Goal: Task Accomplishment & Management: Manage account settings

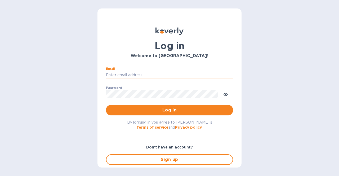
click at [158, 77] on input "Email" at bounding box center [169, 75] width 127 height 8
type input "[EMAIL_ADDRESS][DOMAIN_NAME]"
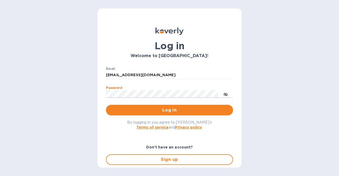
click at [106, 105] on button "Log in" at bounding box center [169, 110] width 127 height 11
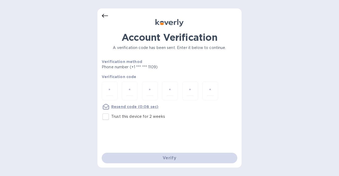
click at [107, 115] on input "Trust this device for 2 weeks" at bounding box center [105, 116] width 11 height 11
checkbox input "true"
click at [110, 92] on input "number" at bounding box center [109, 91] width 7 height 10
type input "2"
type input "6"
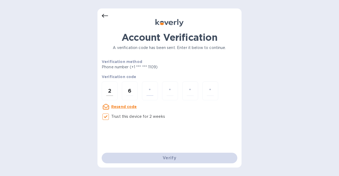
type input "7"
type input "0"
type input "2"
type input "3"
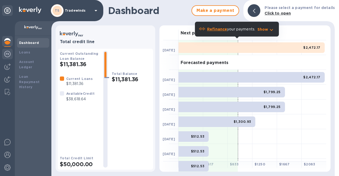
click at [8, 54] on img at bounding box center [7, 54] width 6 height 6
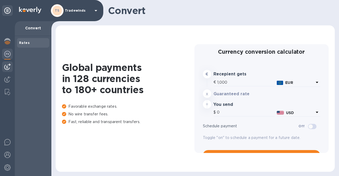
type input "1,190.43"
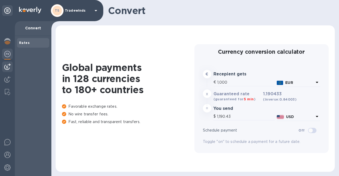
click at [8, 65] on img at bounding box center [7, 67] width 6 height 6
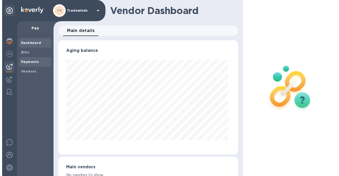
scroll to position [115, 178]
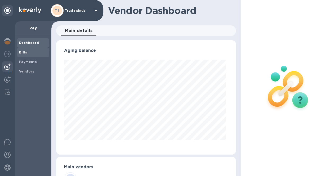
click at [23, 55] on span "Bills" at bounding box center [23, 52] width 8 height 5
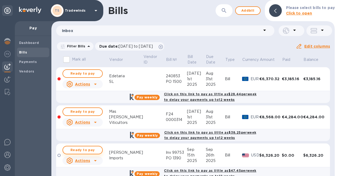
click at [94, 148] on span "Ready to pay" at bounding box center [82, 150] width 31 height 6
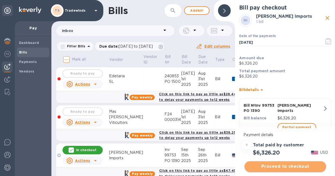
click at [292, 165] on span "Proceed to checkout" at bounding box center [285, 167] width 73 height 6
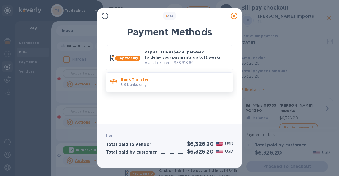
click at [177, 81] on p "Bank Transfer" at bounding box center [175, 79] width 108 height 5
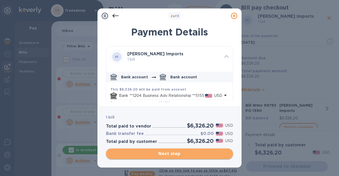
click at [167, 151] on span "Next step" at bounding box center [169, 154] width 119 height 6
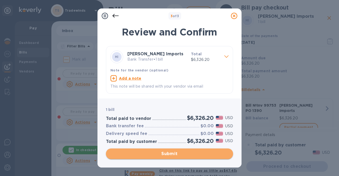
click at [168, 152] on span "Submit" at bounding box center [169, 154] width 119 height 6
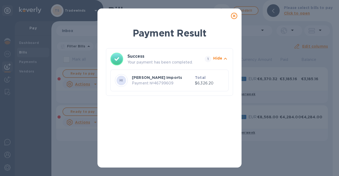
click at [233, 16] on icon at bounding box center [234, 16] width 6 height 6
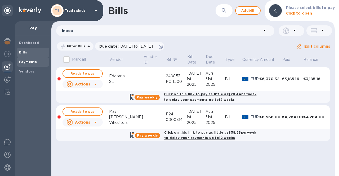
click at [39, 63] on span "Payments" at bounding box center [33, 61] width 28 height 5
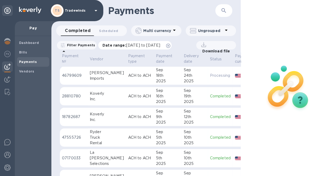
click at [152, 47] on p "Date range : 08/18/2025 to 09/19/2025" at bounding box center [133, 45] width 60 height 5
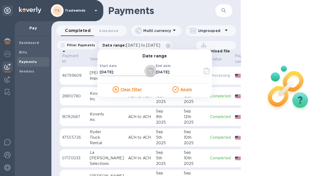
click at [154, 71] on icon "button" at bounding box center [151, 71] width 6 height 6
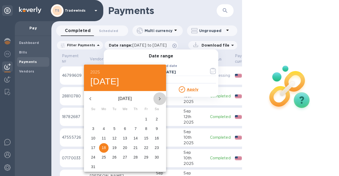
click at [159, 98] on icon "button" at bounding box center [160, 99] width 6 height 6
click at [136, 137] on p "18" at bounding box center [136, 138] width 4 height 5
type input "09/18/2025"
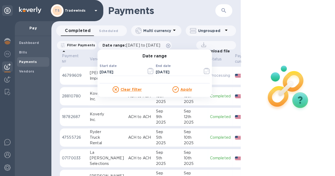
click at [189, 88] on u "Apply" at bounding box center [187, 90] width 12 height 4
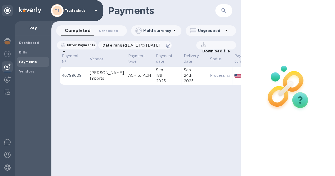
click at [215, 49] on p "Download file" at bounding box center [215, 51] width 30 height 5
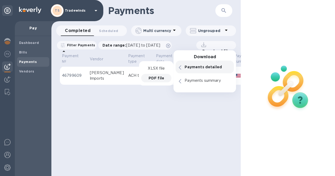
click at [161, 78] on p "PDF file" at bounding box center [157, 78] width 16 height 5
click at [76, 76] on p "46799609" at bounding box center [74, 76] width 24 height 6
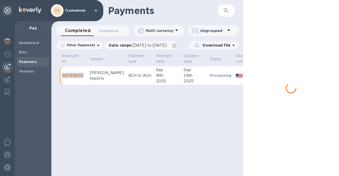
click at [76, 76] on p "46799609" at bounding box center [74, 75] width 24 height 5
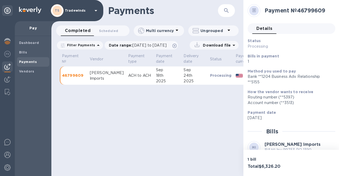
click at [193, 138] on div "Payments ​ Completed 0 Scheduled 0 Multi currency Ungrouped Filter Payments Dat…" at bounding box center [147, 88] width 192 height 176
click at [144, 131] on div "Payments ​ Completed 0 Scheduled 0 Multi currency Ungrouped Filter Payments Dat…" at bounding box center [147, 88] width 192 height 176
click at [93, 117] on div "Payments ​ Completed 0 Scheduled 0 Multi currency Ungrouped Filter Payments Dat…" at bounding box center [147, 88] width 192 height 176
click at [153, 123] on div "Payments ​ Completed 0 Scheduled 0 Multi currency Ungrouped Filter Payments Dat…" at bounding box center [147, 88] width 192 height 176
click at [150, 121] on div "Payments ​ Completed 0 Scheduled 0 Multi currency Ungrouped Filter Payments Dat…" at bounding box center [147, 88] width 192 height 176
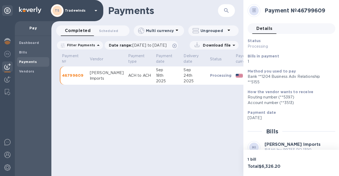
click at [168, 123] on div "Payments ​ Completed 0 Scheduled 0 Multi currency Ungrouped Filter Payments Dat…" at bounding box center [147, 88] width 192 height 176
click at [161, 124] on div "Payments ​ Completed 0 Scheduled 0 Multi currency Ungrouped Filter Payments Dat…" at bounding box center [147, 88] width 192 height 176
